Goal: Entertainment & Leisure: Consume media (video, audio)

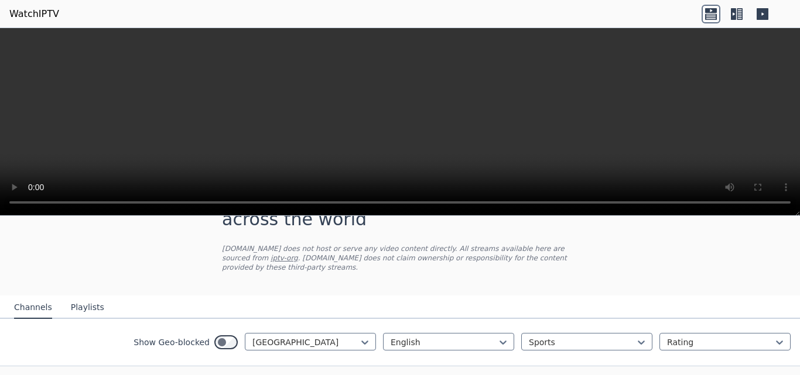
scroll to position [88, 0]
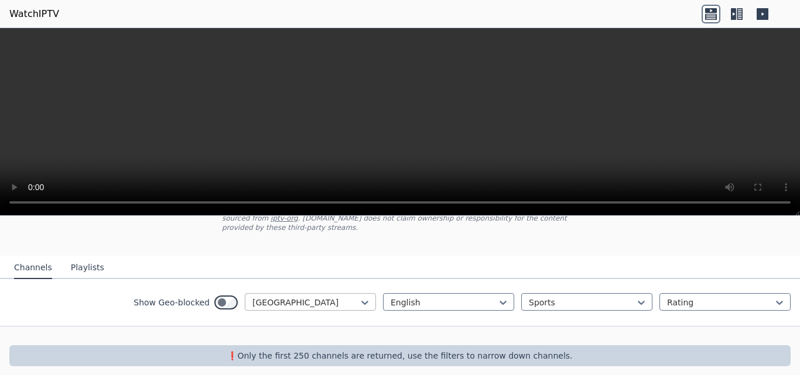
click at [343, 297] on div at bounding box center [305, 303] width 107 height 12
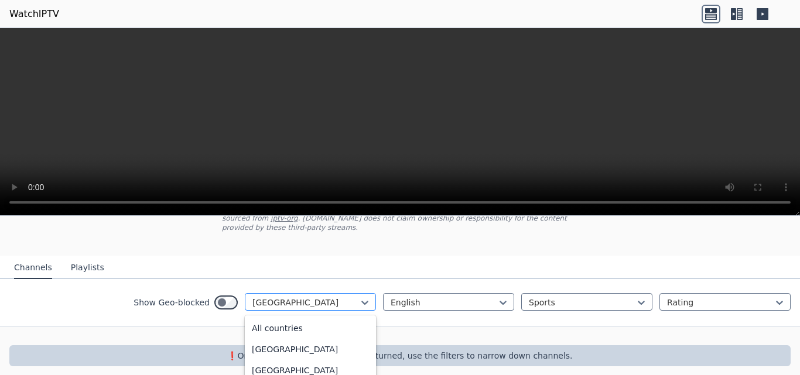
scroll to position [1679, 0]
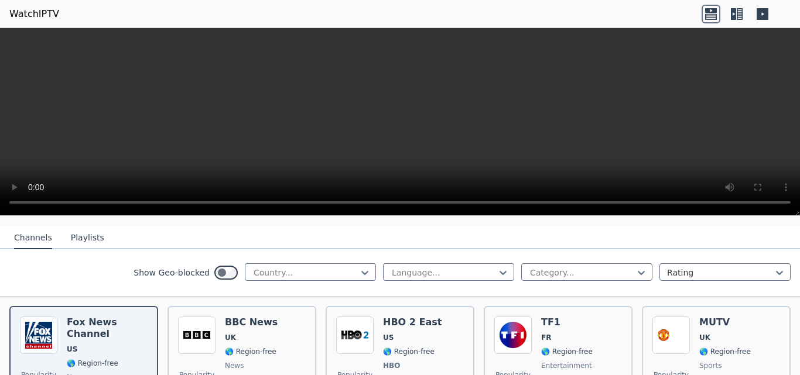
scroll to position [140, 0]
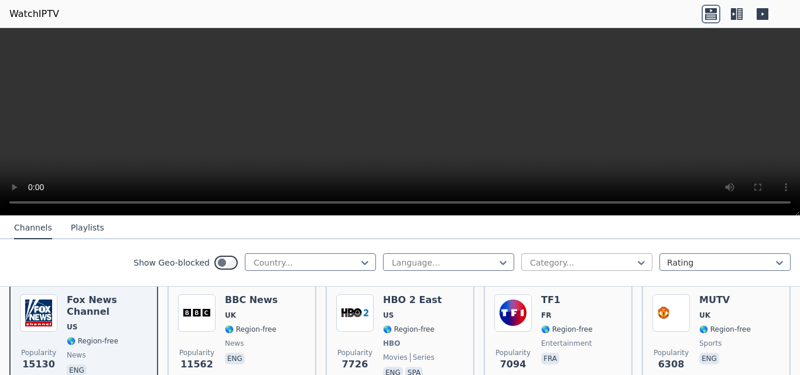
click at [622, 266] on div at bounding box center [582, 263] width 107 height 12
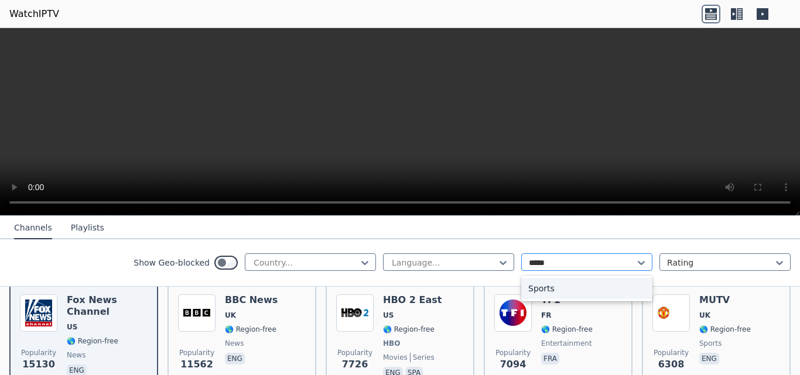
type input "******"
click at [544, 286] on div "Sports" at bounding box center [586, 288] width 131 height 21
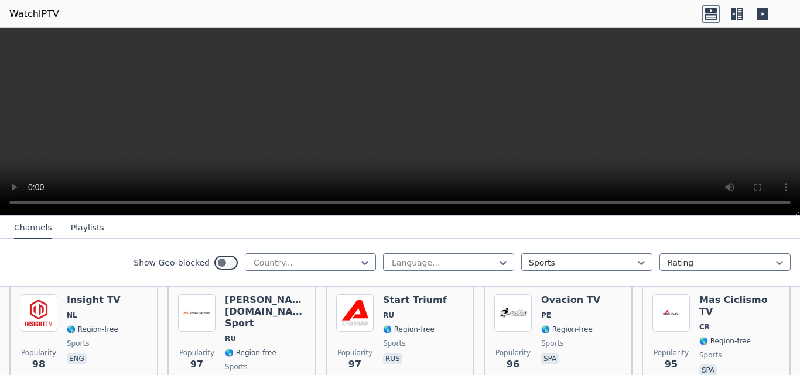
scroll to position [2622, 0]
